Goal: Find specific page/section: Find specific page/section

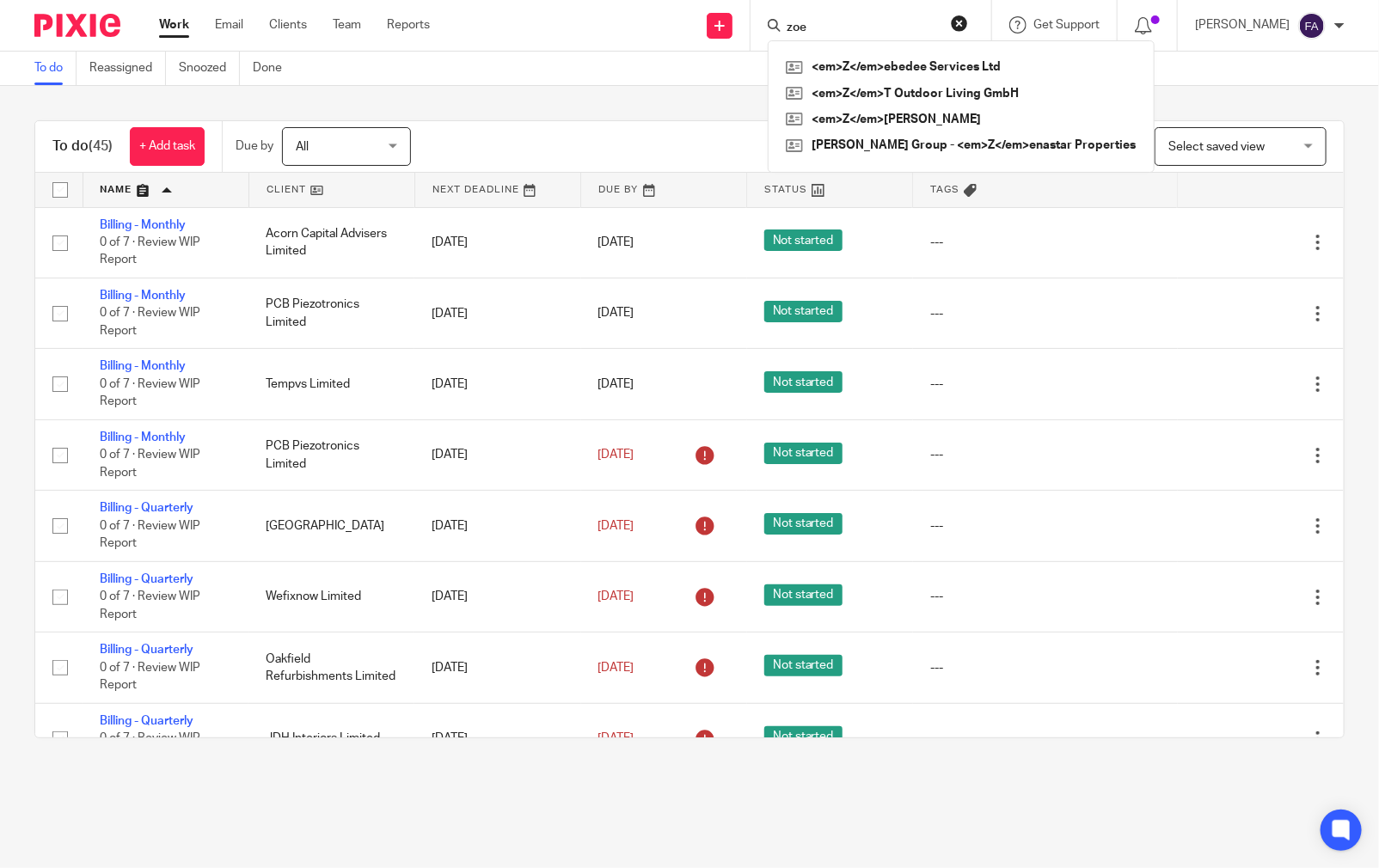
type input "zoe"
click button "submit" at bounding box center [0, 0] width 0 height 0
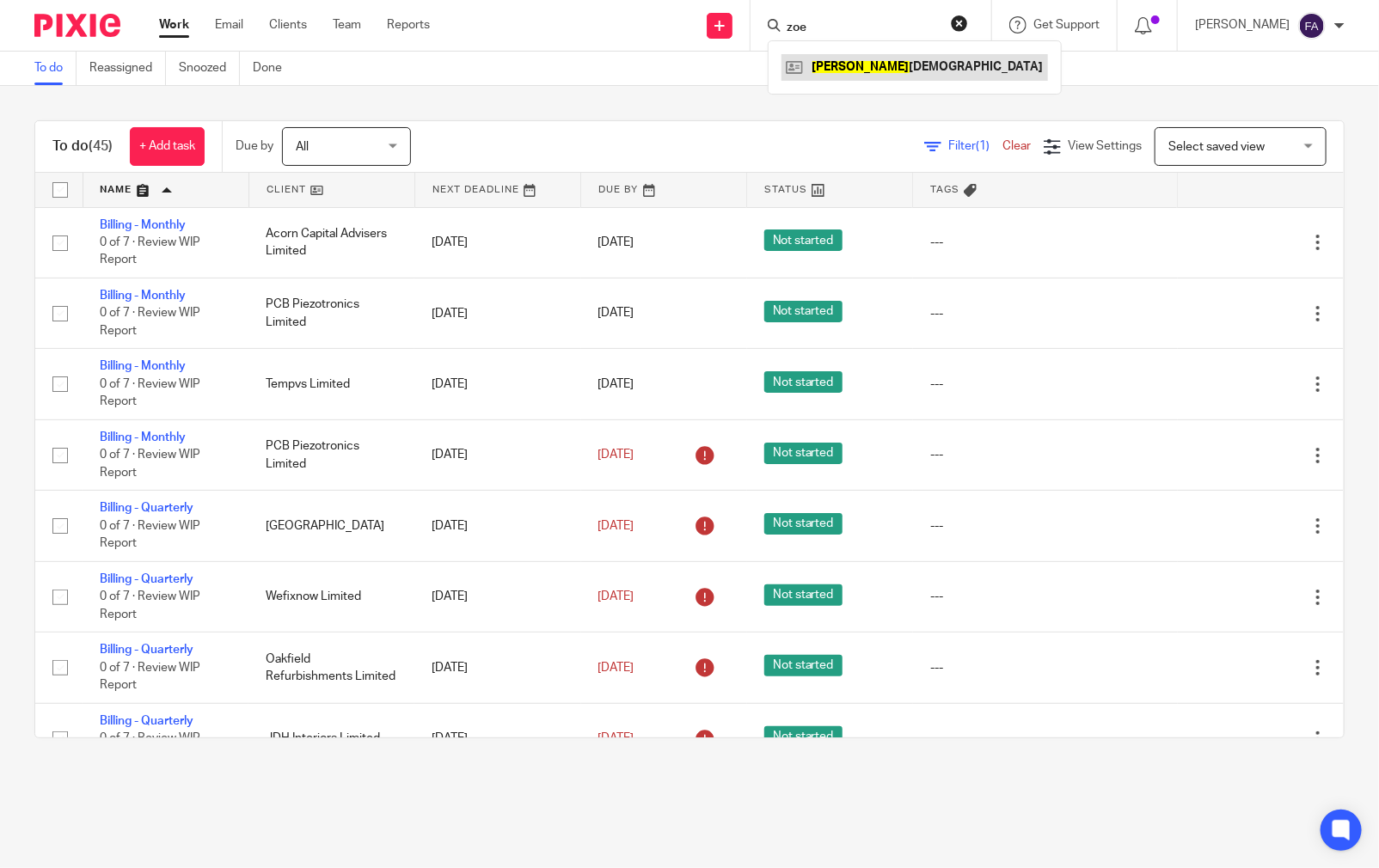
click at [889, 58] on link at bounding box center [914, 67] width 267 height 26
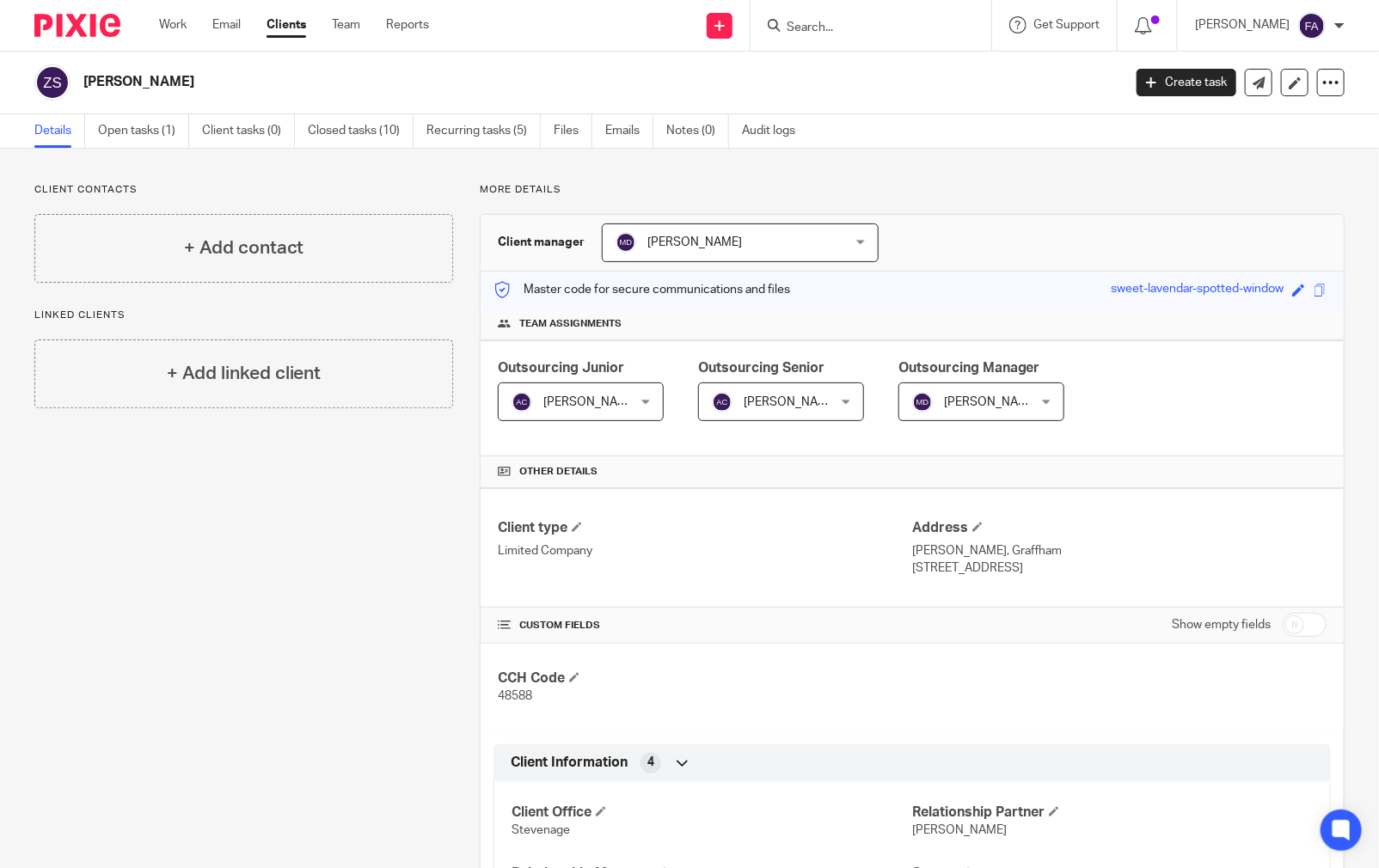
click at [360, 505] on div "Client contacts + Add contact Linked clients + Add linked client" at bounding box center [230, 763] width 445 height 1160
